Goal: Task Accomplishment & Management: Use online tool/utility

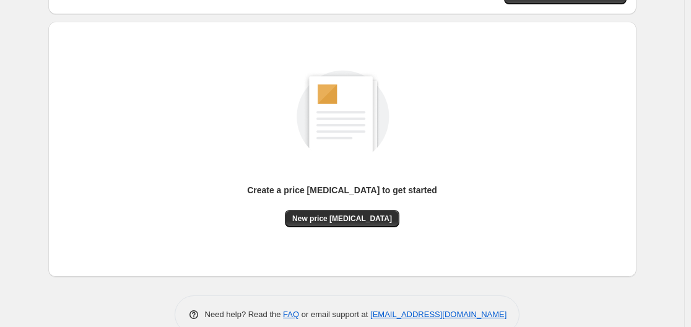
scroll to position [137, 0]
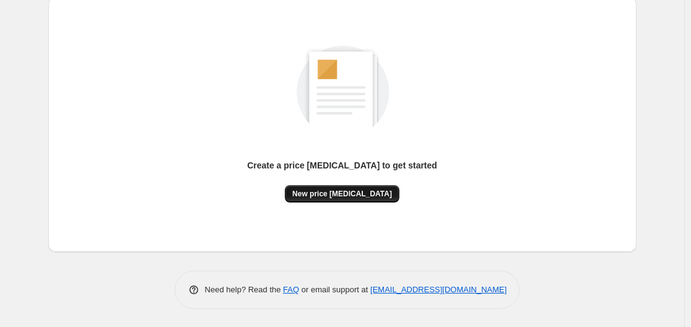
click at [364, 193] on span "New price [MEDICAL_DATA]" at bounding box center [342, 194] width 100 height 10
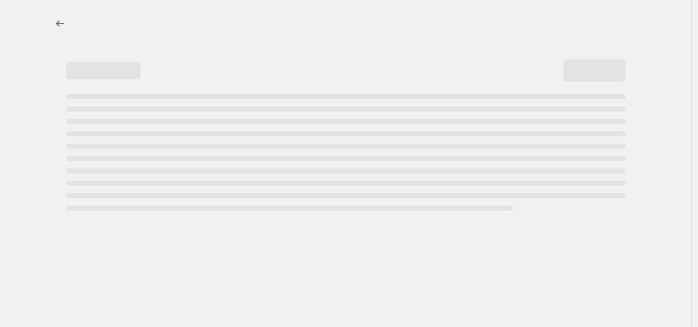
select select "percentage"
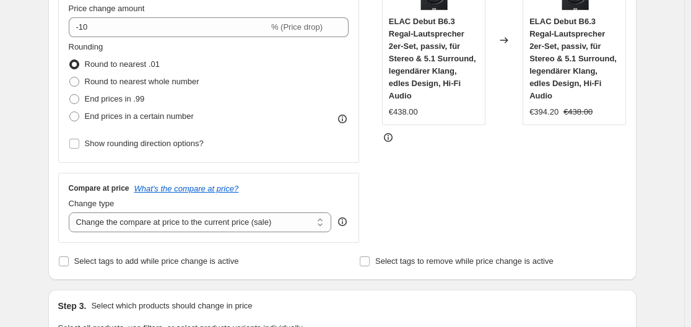
scroll to position [273, 0]
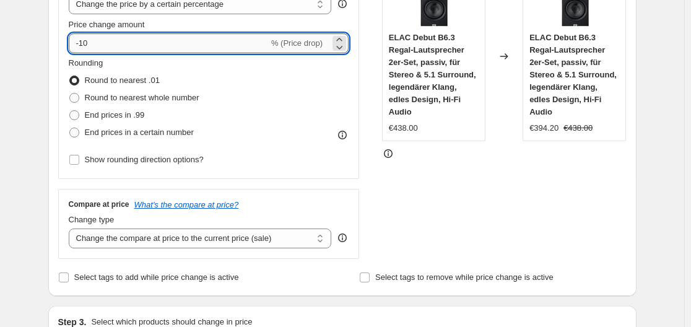
click at [174, 47] on input "-10" at bounding box center [169, 43] width 200 height 20
type input "-1"
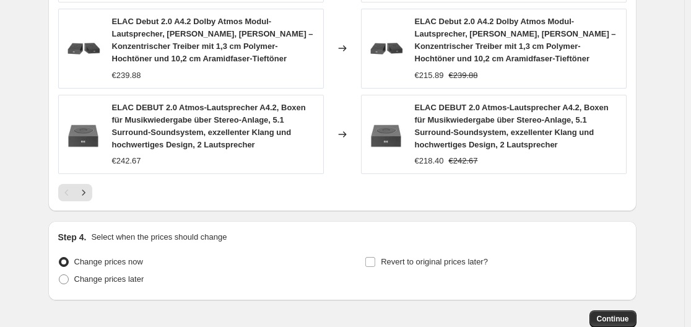
scroll to position [1018, 0]
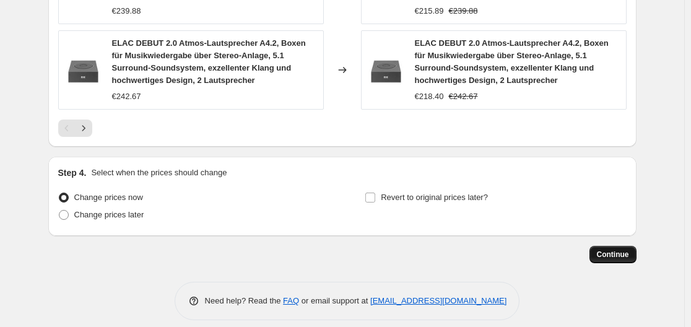
type input "-30"
click at [616, 250] on span "Continue" at bounding box center [613, 255] width 32 height 10
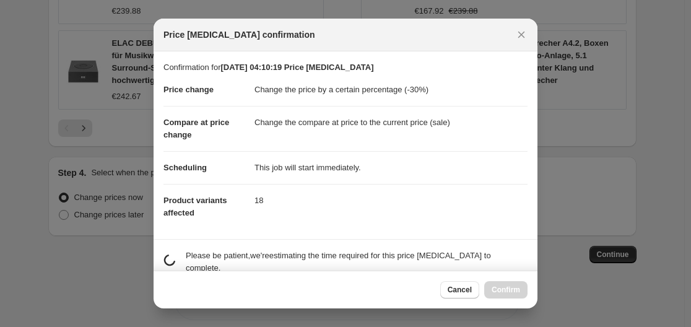
scroll to position [0, 0]
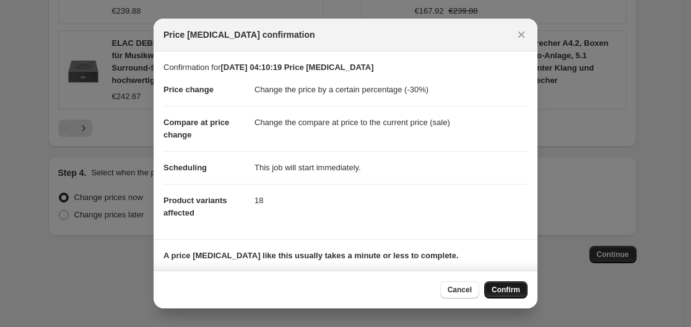
click at [492, 288] on button "Confirm" at bounding box center [505, 289] width 43 height 17
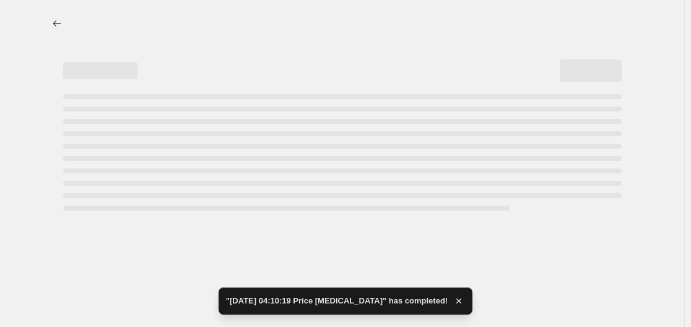
select select "percentage"
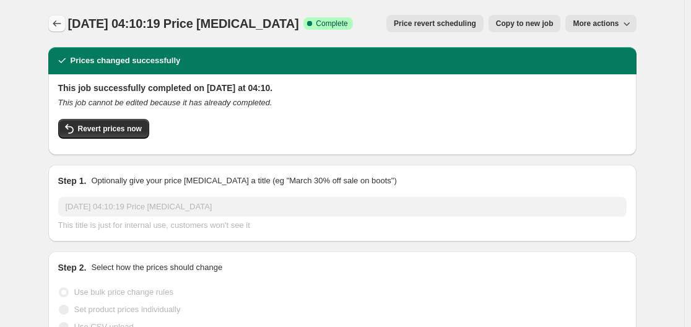
click at [59, 26] on icon "Price change jobs" at bounding box center [57, 23] width 12 height 12
